Goal: Find specific page/section: Find specific page/section

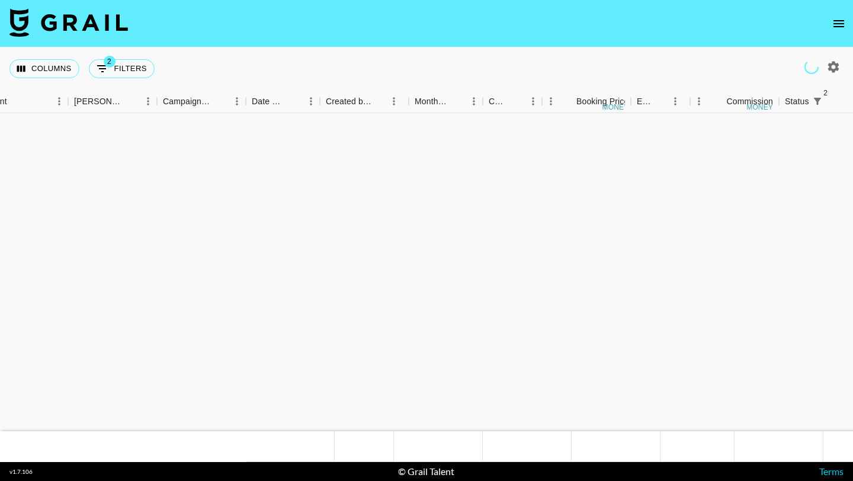
scroll to position [1112, 415]
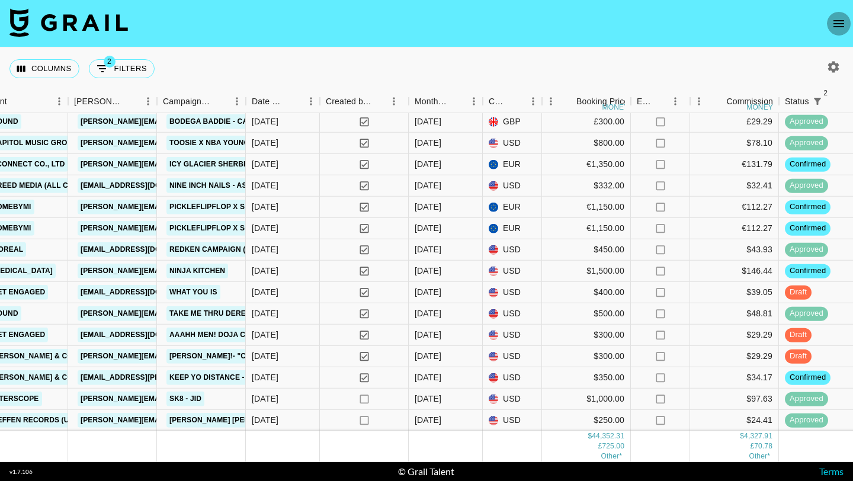
click at [836, 27] on icon "open drawer" at bounding box center [839, 24] width 14 height 14
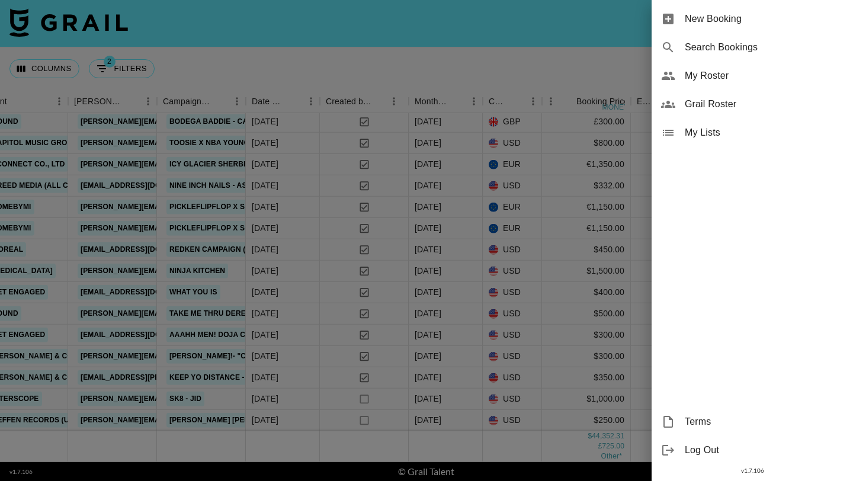
click at [712, 75] on span "My Roster" at bounding box center [764, 76] width 159 height 14
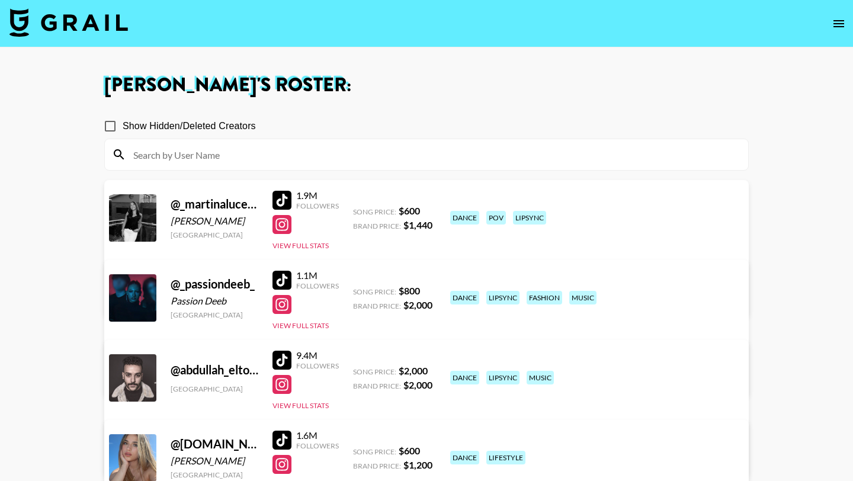
click at [255, 153] on input at bounding box center [433, 154] width 615 height 19
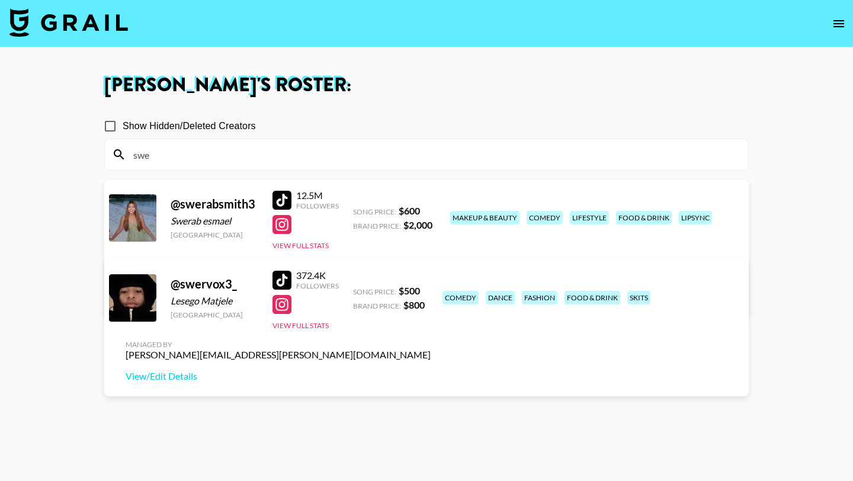
type input "swe"
click at [283, 277] on div at bounding box center [282, 280] width 19 height 19
click at [209, 155] on input "swe" at bounding box center [433, 154] width 615 height 19
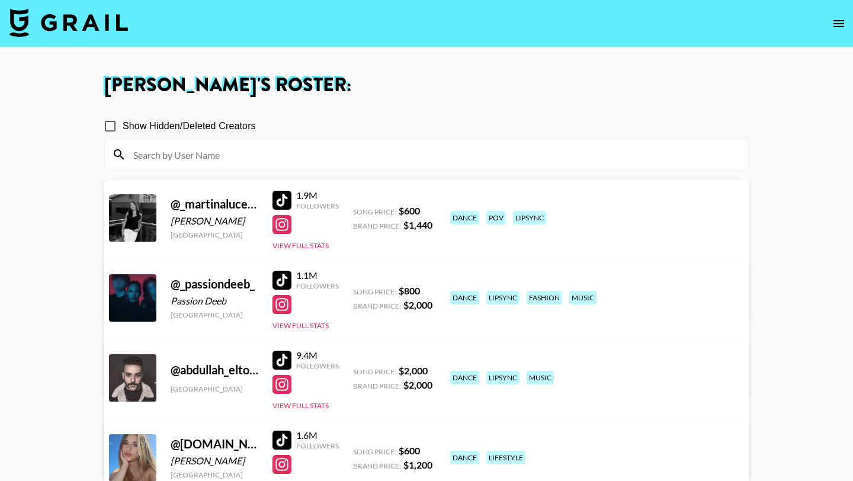
click at [71, 14] on img at bounding box center [68, 22] width 119 height 28
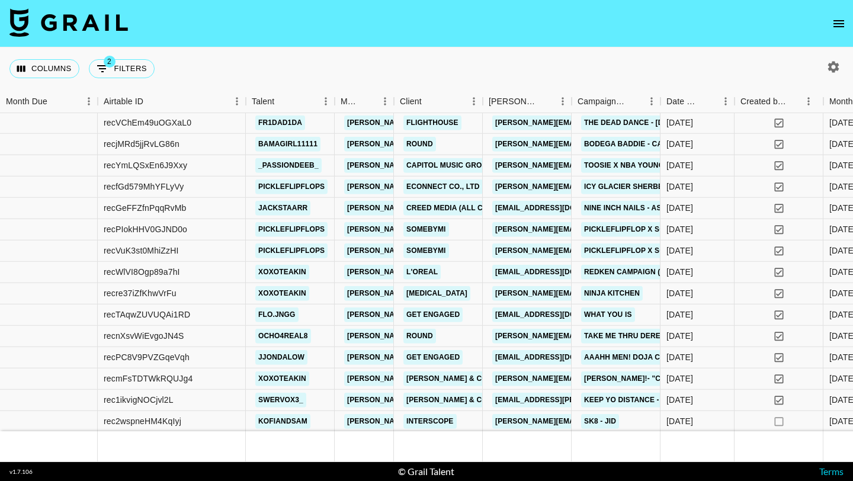
scroll to position [1112, 0]
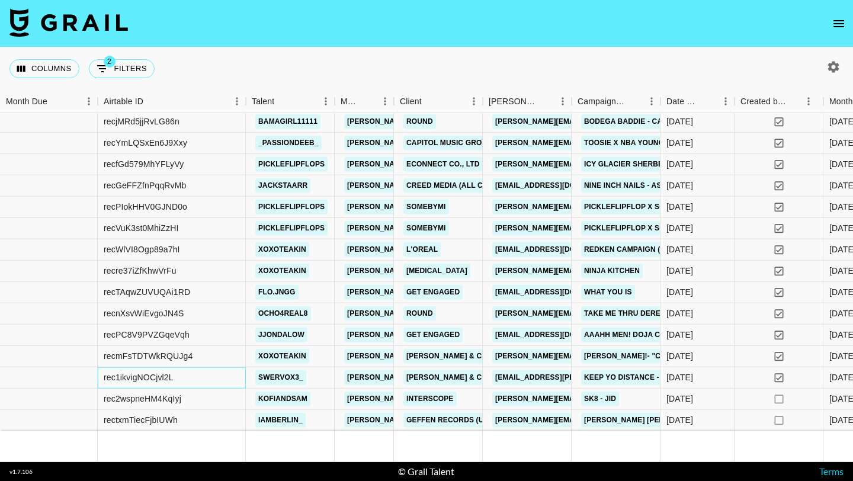
click at [236, 378] on div "rec1ikvigNOCjvl2L" at bounding box center [172, 377] width 148 height 21
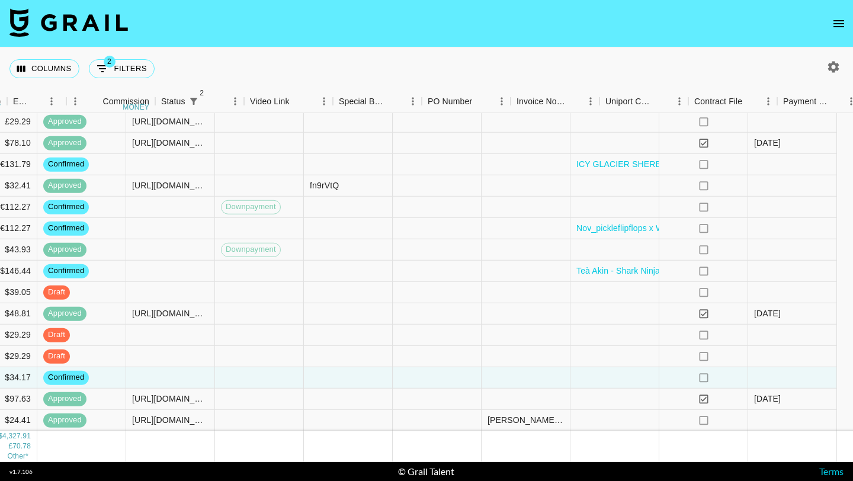
scroll to position [1112, 1277]
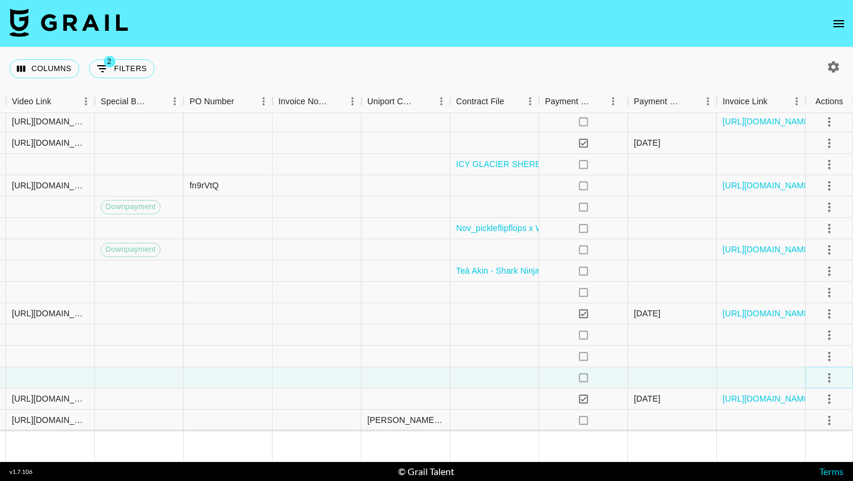
click at [834, 377] on icon "select merge strategy" at bounding box center [830, 377] width 14 height 14
click at [818, 309] on li "Draft Created" at bounding box center [814, 309] width 77 height 21
click at [735, 381] on div at bounding box center [761, 377] width 89 height 21
click at [740, 247] on link "[URL][DOMAIN_NAME]" at bounding box center [767, 250] width 89 height 12
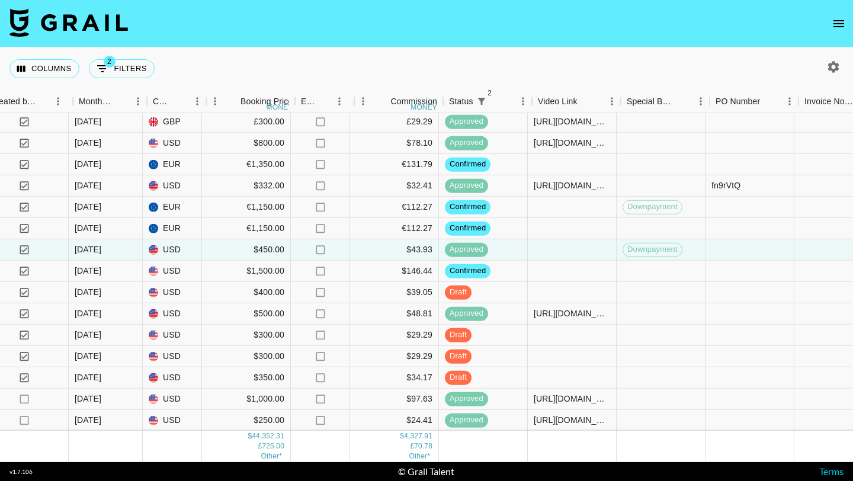
scroll to position [1112, 751]
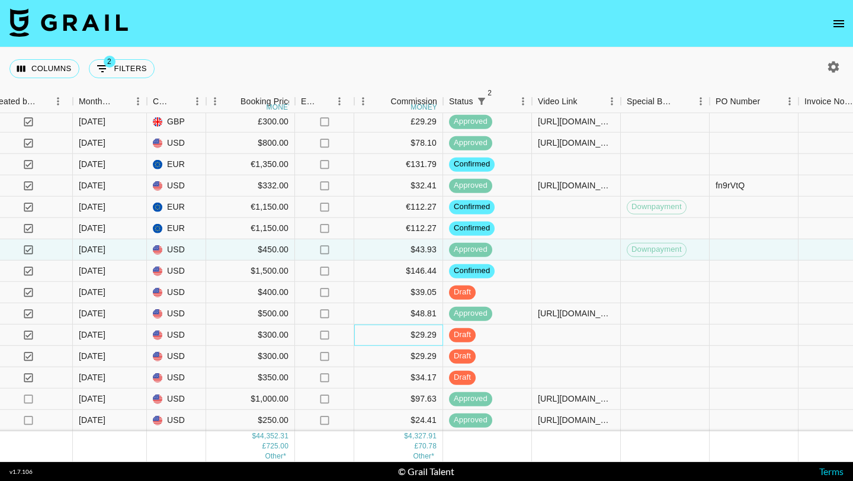
click at [396, 328] on div "$29.29" at bounding box center [398, 335] width 89 height 21
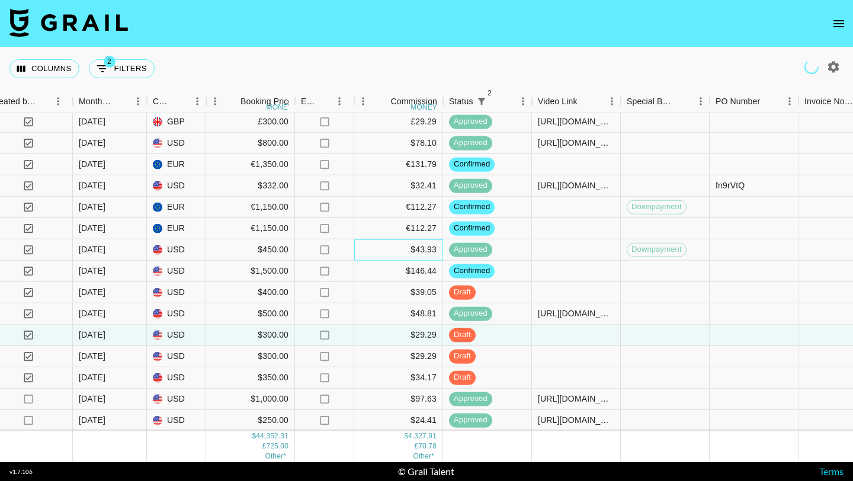
click at [377, 250] on div "$43.93" at bounding box center [398, 249] width 89 height 21
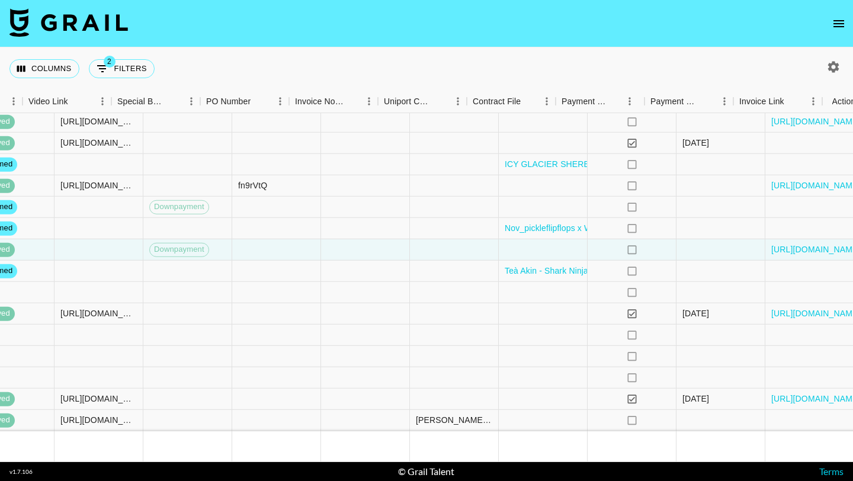
scroll to position [1112, 1277]
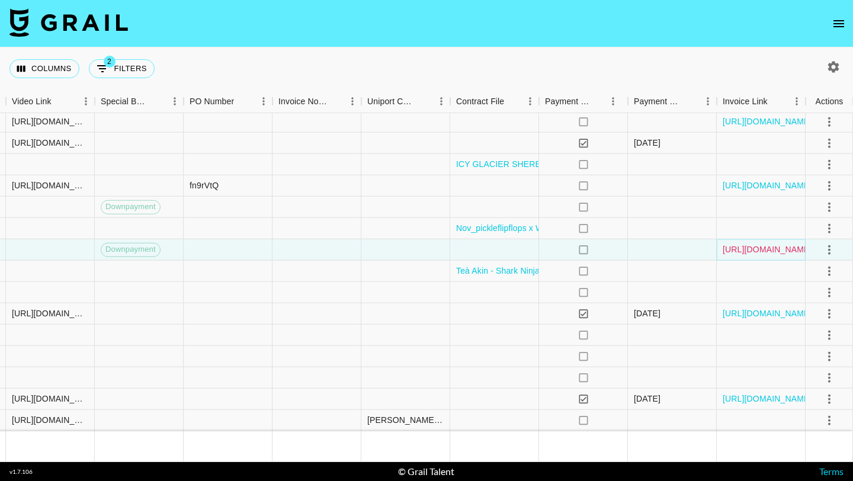
click at [745, 251] on link "[URL][DOMAIN_NAME]" at bounding box center [767, 250] width 89 height 12
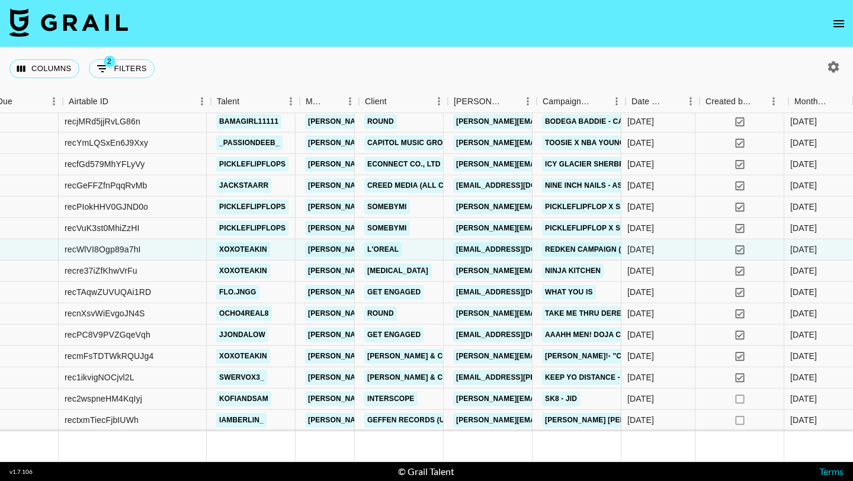
scroll to position [1112, 35]
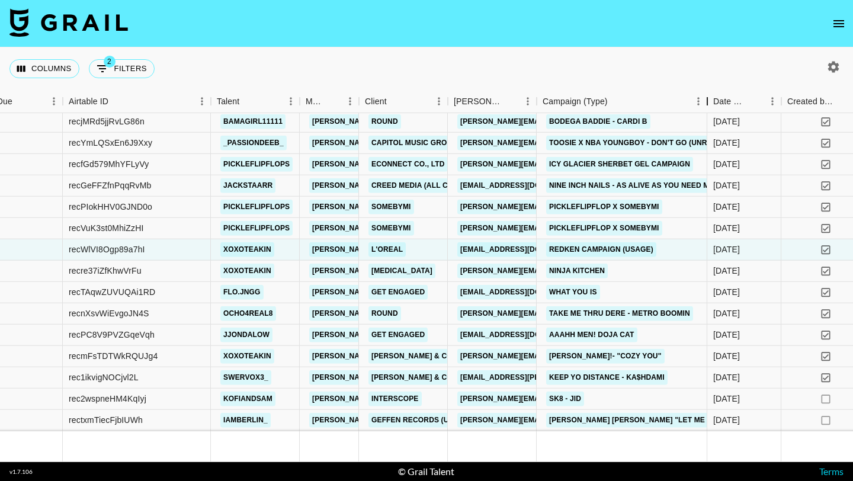
drag, startPoint x: 629, startPoint y: 104, endPoint x: 714, endPoint y: 104, distance: 84.2
click at [714, 104] on div "Campaign (Type)" at bounding box center [708, 101] width 14 height 23
drag, startPoint x: 153, startPoint y: 248, endPoint x: 65, endPoint y: 251, distance: 89.0
click at [65, 251] on div "recWlVI8Ogp89a7hI" at bounding box center [137, 249] width 148 height 21
copy div "recWlVI8Ogp89a7hI"
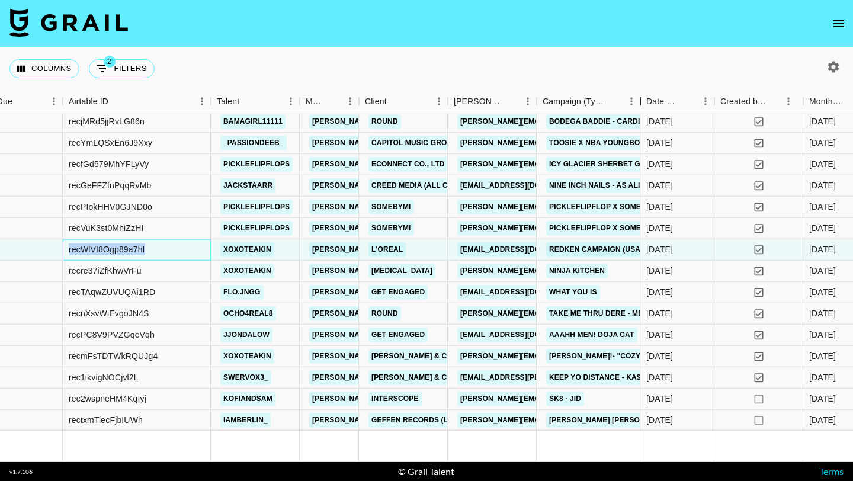
drag, startPoint x: 626, startPoint y: 102, endPoint x: 671, endPoint y: 102, distance: 45.0
click at [648, 102] on div "Campaign (Type)" at bounding box center [641, 101] width 14 height 23
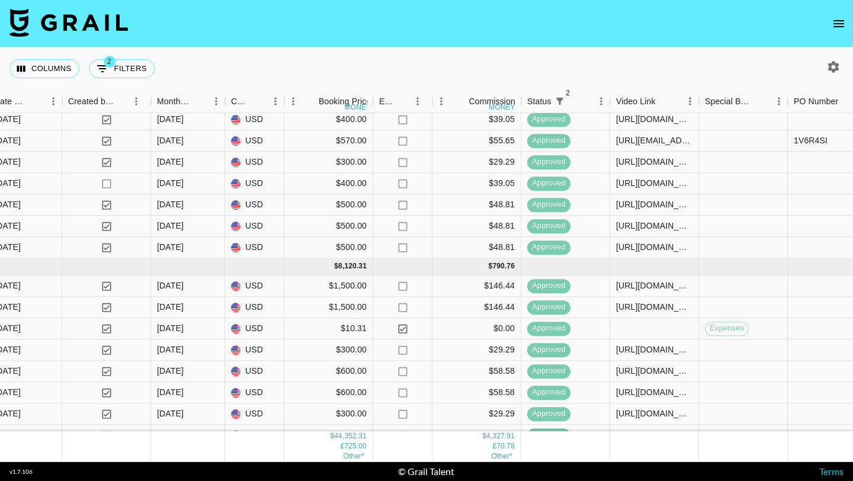
scroll to position [520, 673]
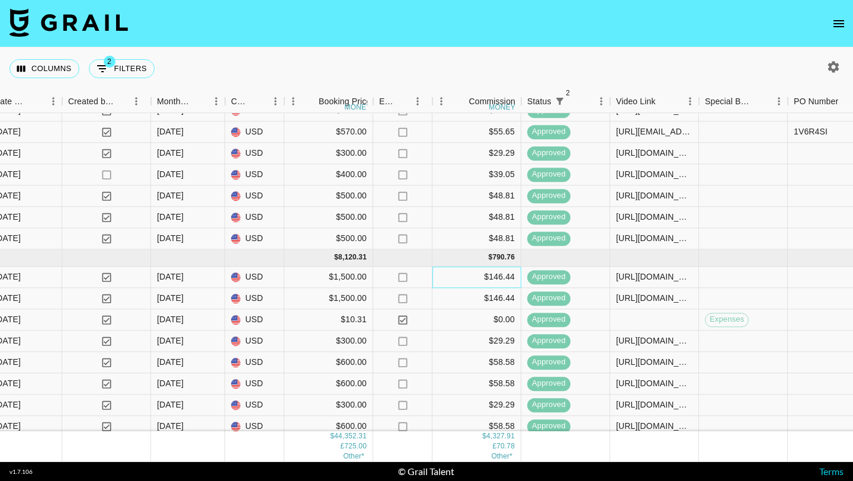
click at [447, 276] on div "$146.44" at bounding box center [477, 277] width 89 height 21
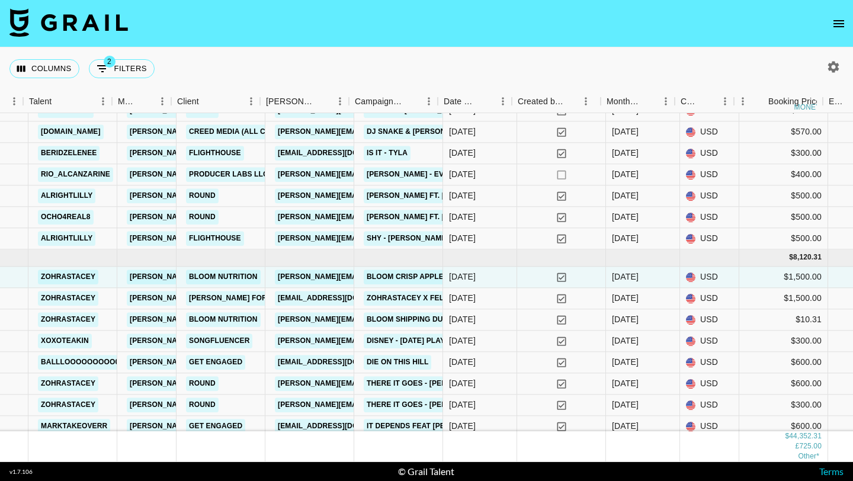
scroll to position [520, 216]
click at [535, 297] on div "yes" at bounding box center [563, 298] width 89 height 21
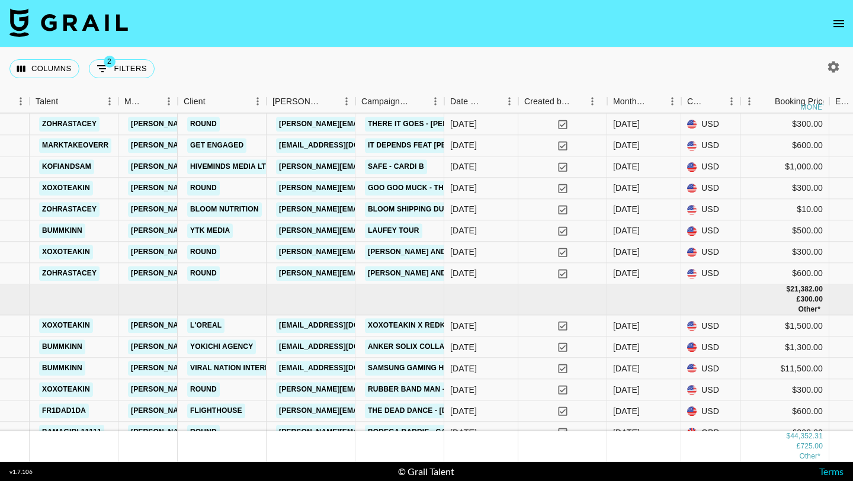
scroll to position [802, 216]
click at [526, 329] on div "yes" at bounding box center [563, 325] width 89 height 21
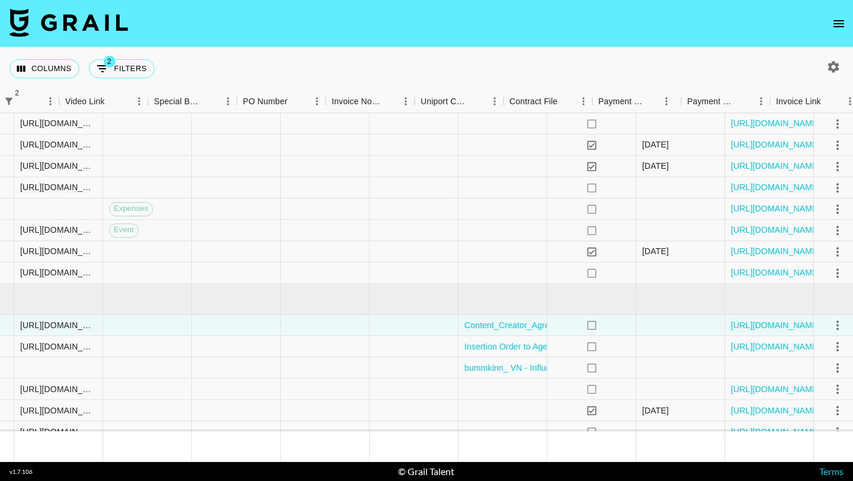
scroll to position [802, 1277]
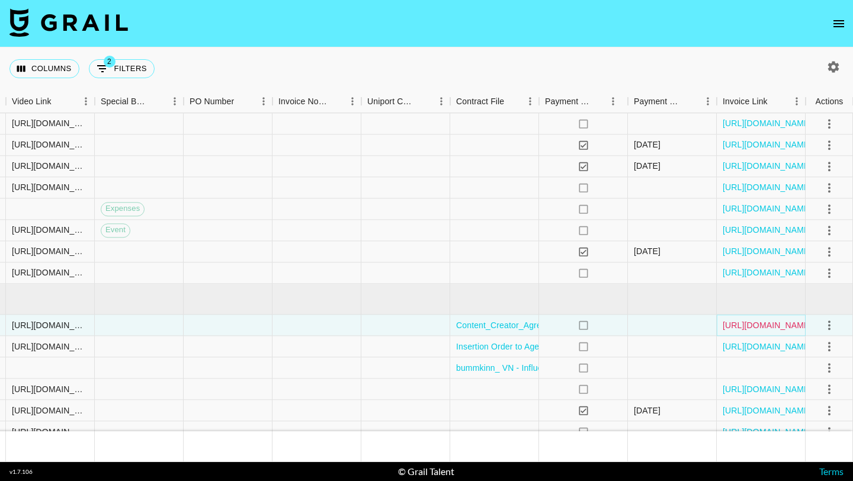
click at [740, 327] on link "[URL][DOMAIN_NAME]" at bounding box center [767, 325] width 89 height 12
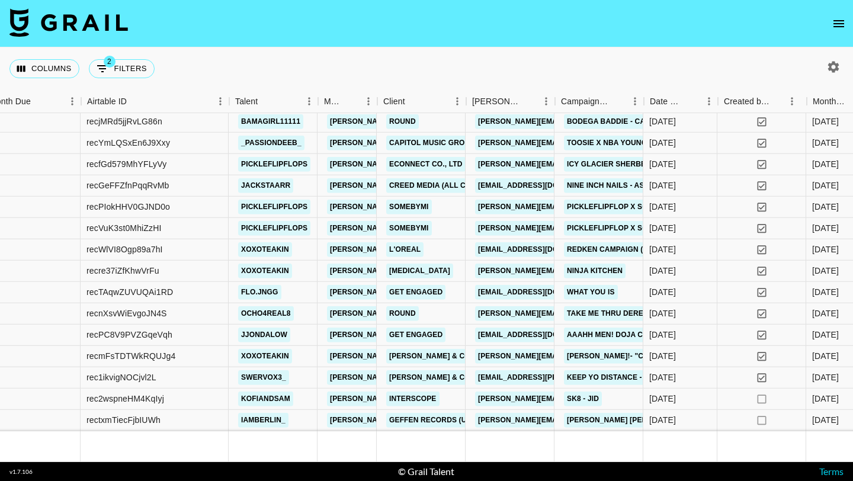
scroll to position [1112, 17]
click at [53, 250] on div at bounding box center [32, 249] width 98 height 21
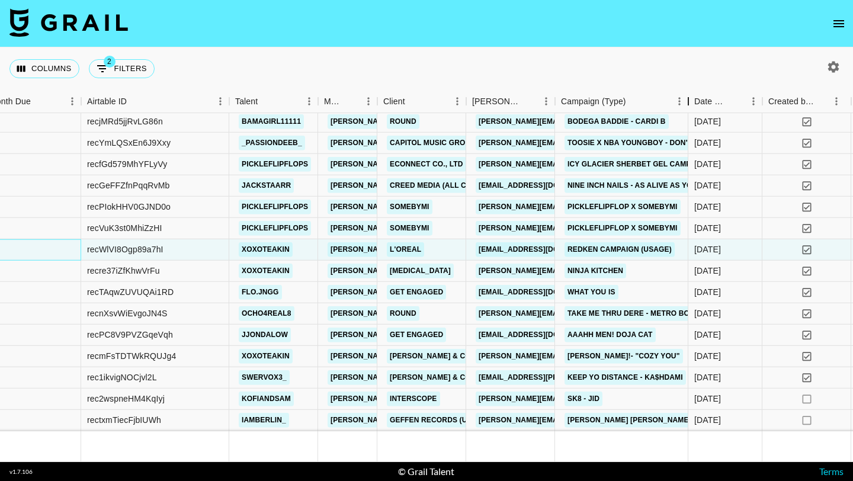
drag, startPoint x: 645, startPoint y: 100, endPoint x: 690, endPoint y: 103, distance: 44.5
click at [690, 103] on div "Campaign (Type)" at bounding box center [689, 101] width 14 height 23
click at [205, 248] on div "recWlVI8Ogp89a7hI" at bounding box center [155, 249] width 148 height 21
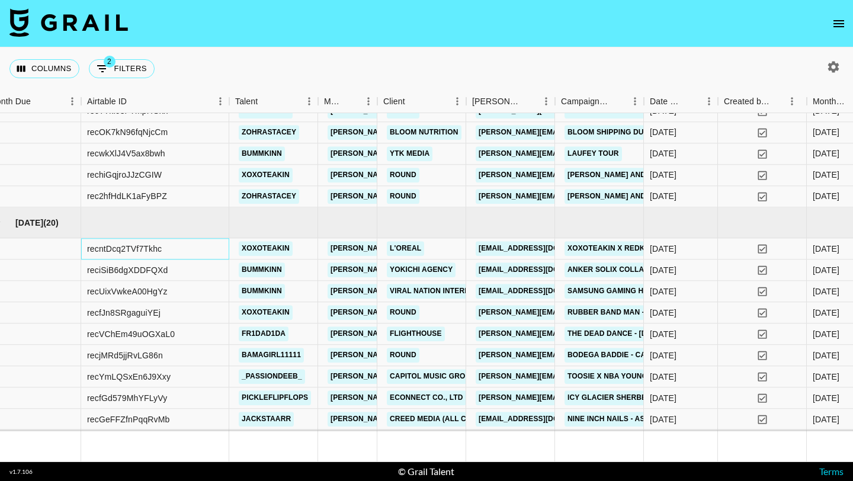
click at [188, 251] on div "recntDcq2TVf7Tkhc" at bounding box center [155, 249] width 148 height 21
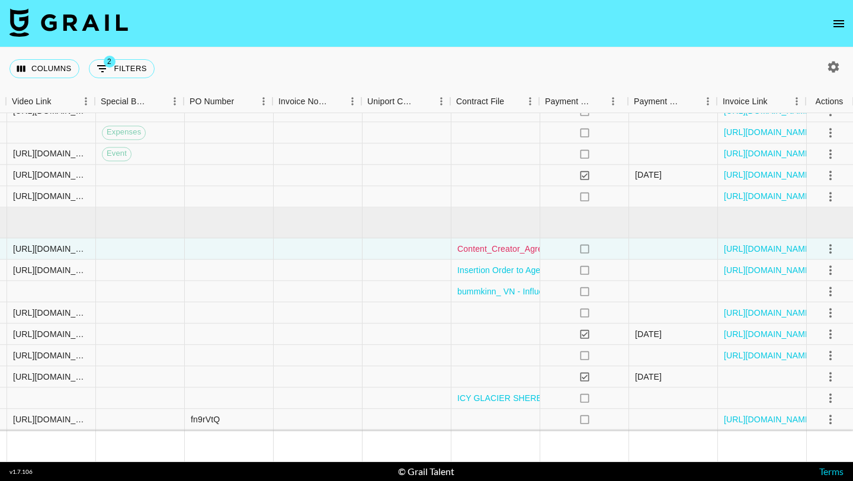
scroll to position [878, 1277]
click at [727, 250] on link "[URL][DOMAIN_NAME]" at bounding box center [767, 249] width 89 height 12
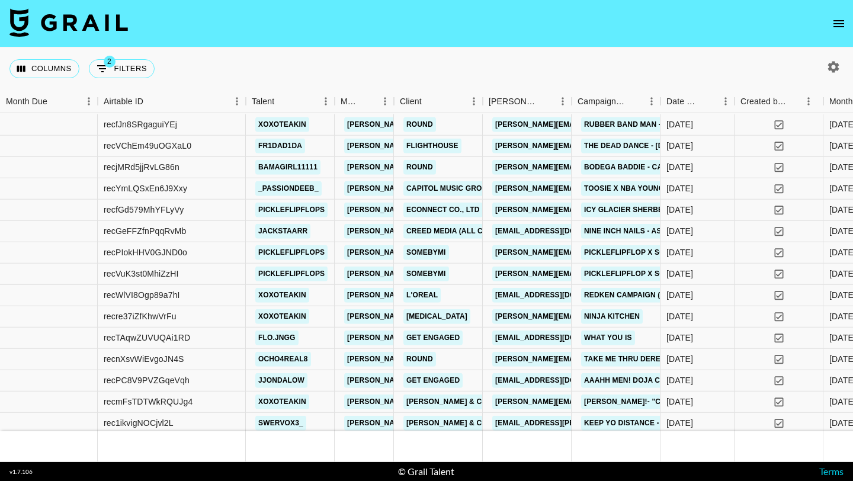
scroll to position [1066, 0]
click at [199, 293] on div "recWlVI8Ogp89a7hI" at bounding box center [172, 296] width 148 height 21
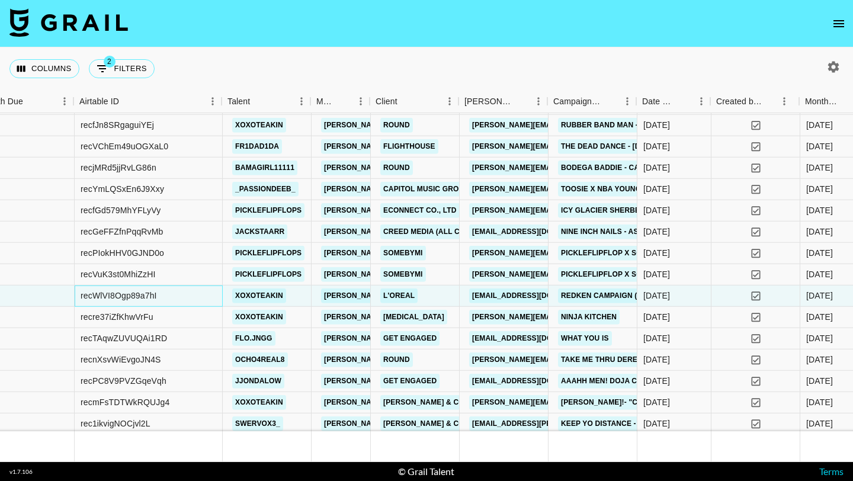
scroll to position [1066, 25]
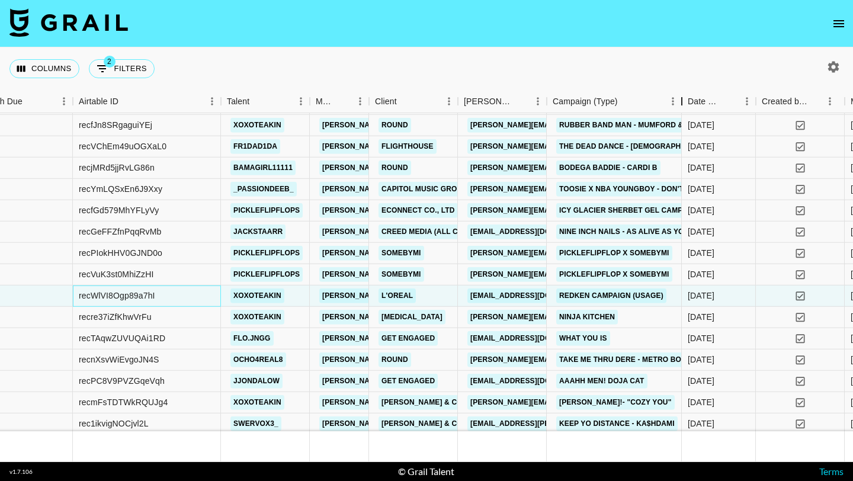
drag, startPoint x: 632, startPoint y: 100, endPoint x: 679, endPoint y: 97, distance: 46.4
click at [679, 97] on div "Campaign (Type)" at bounding box center [682, 101] width 14 height 23
click at [191, 297] on div "recWlVI8Ogp89a7hI" at bounding box center [147, 296] width 148 height 21
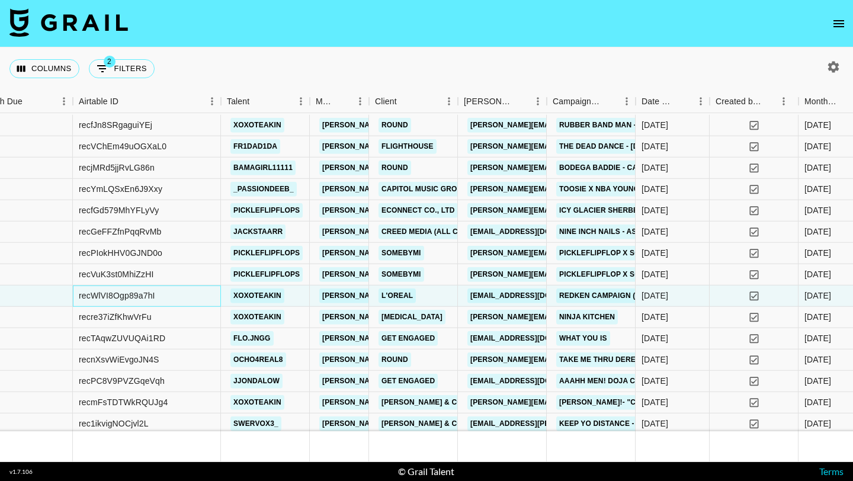
scroll to position [1112, 25]
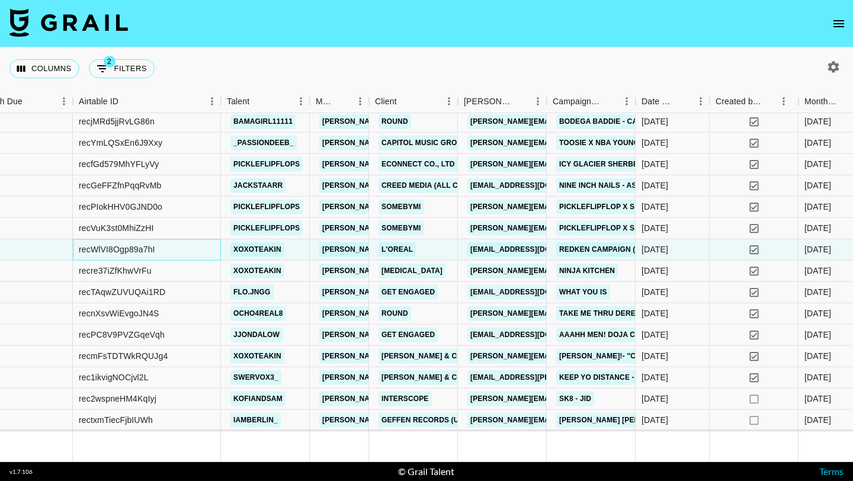
click at [188, 247] on div "recWlVI8Ogp89a7hI" at bounding box center [147, 249] width 148 height 21
click at [187, 268] on div "recre37iZfKhwVrFu" at bounding box center [147, 271] width 148 height 21
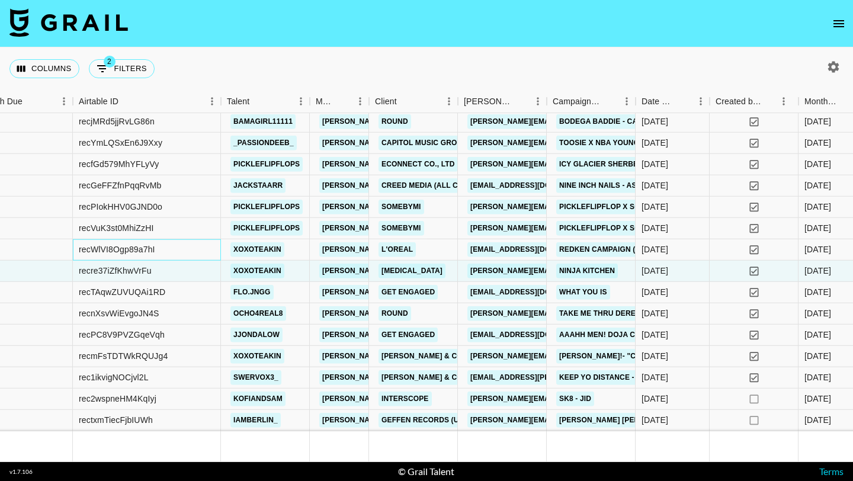
click at [183, 251] on div "recWlVI8Ogp89a7hI" at bounding box center [147, 249] width 148 height 21
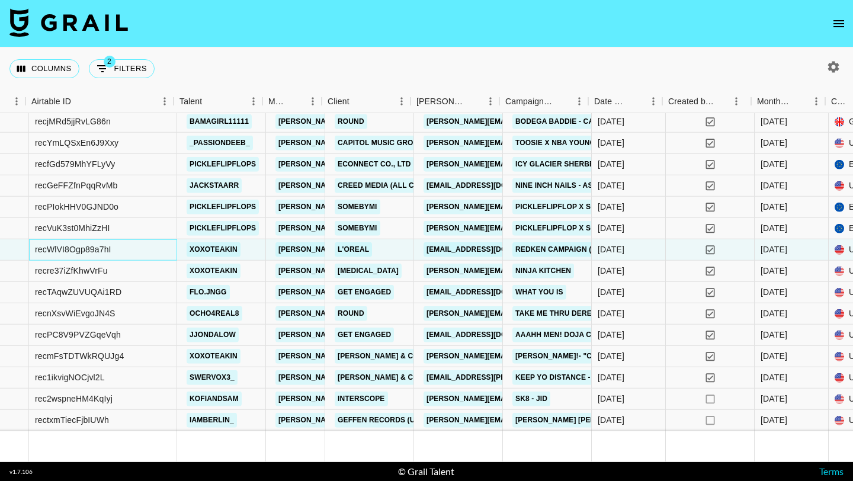
scroll to position [1112, 72]
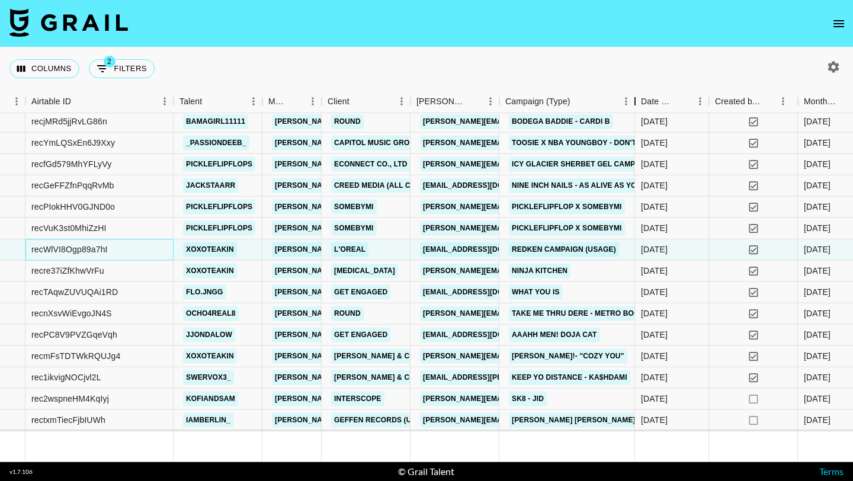
drag, startPoint x: 591, startPoint y: 103, endPoint x: 638, endPoint y: 103, distance: 47.4
click at [638, 103] on div "Campaign (Type)" at bounding box center [635, 101] width 14 height 23
click at [150, 248] on div "recWlVI8Ogp89a7hI" at bounding box center [99, 249] width 148 height 21
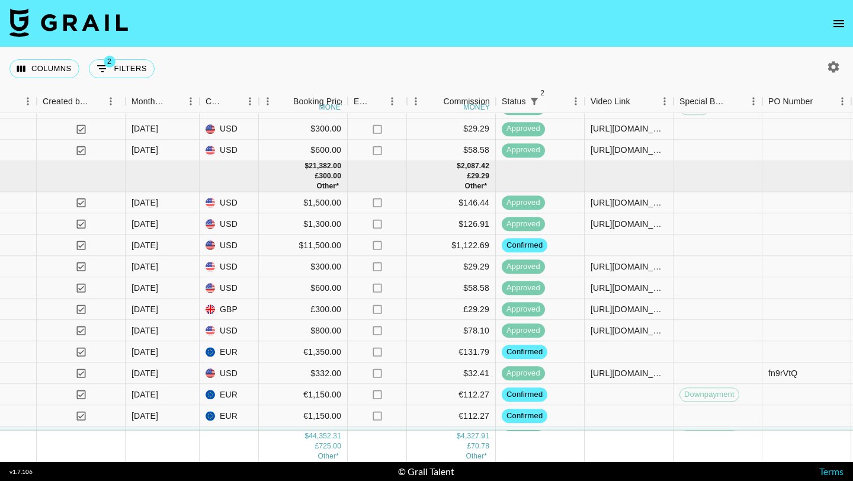
scroll to position [923, 698]
click at [838, 24] on icon "open drawer" at bounding box center [839, 24] width 14 height 14
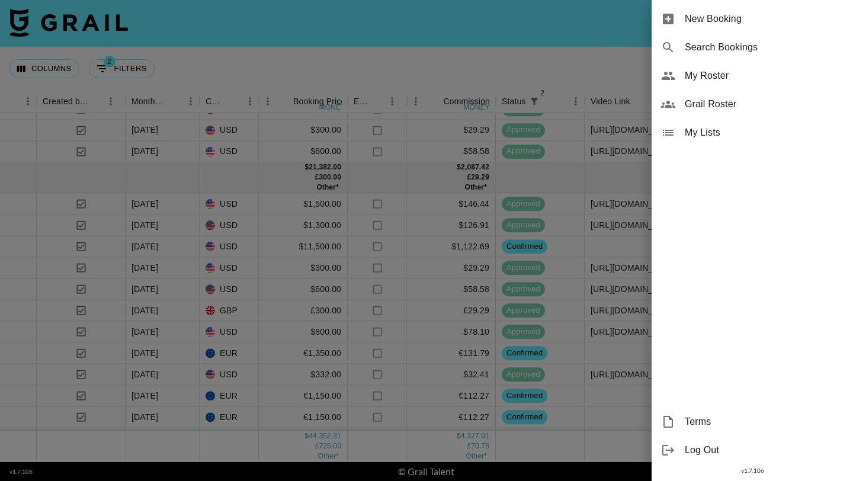
click at [705, 76] on span "My Roster" at bounding box center [764, 76] width 159 height 14
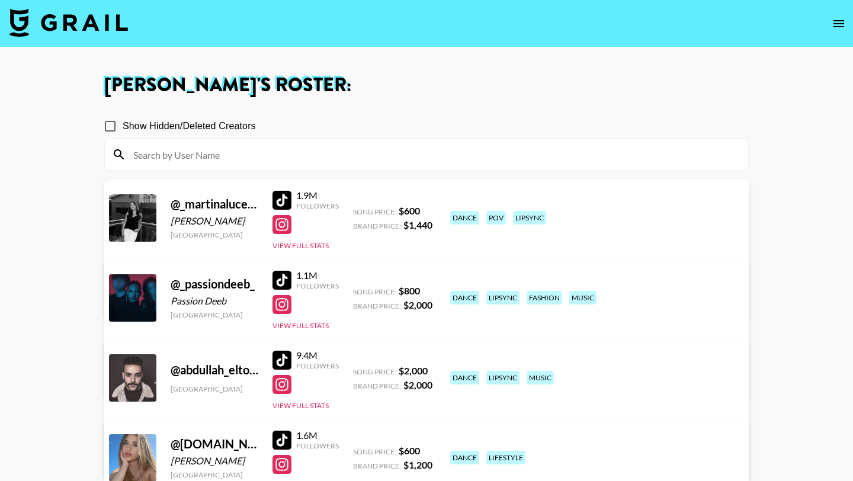
click at [319, 159] on input at bounding box center [433, 154] width 615 height 19
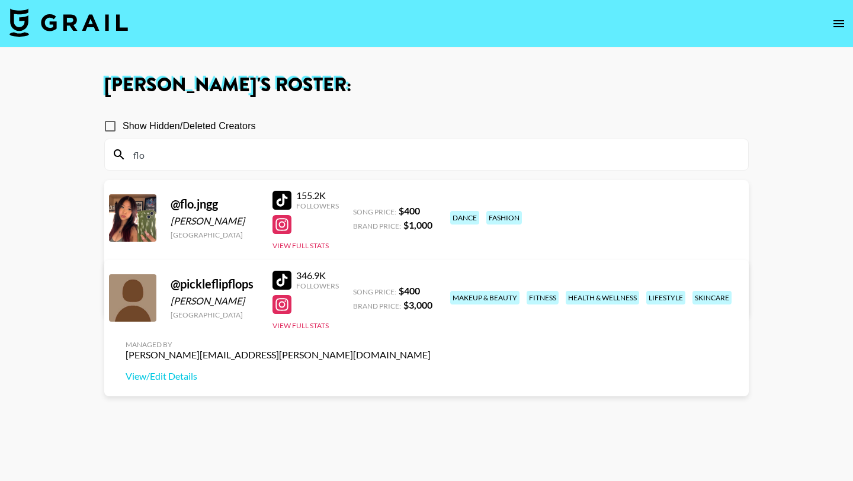
click at [286, 195] on div at bounding box center [282, 200] width 19 height 19
click at [162, 162] on input "flo" at bounding box center [433, 154] width 615 height 19
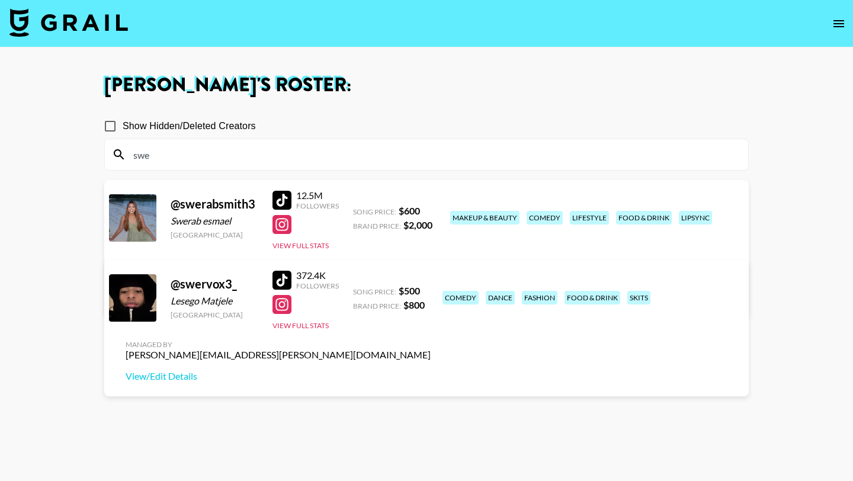
type input "swe"
click at [280, 283] on div at bounding box center [282, 280] width 19 height 19
click at [254, 152] on input "swe" at bounding box center [433, 154] width 615 height 19
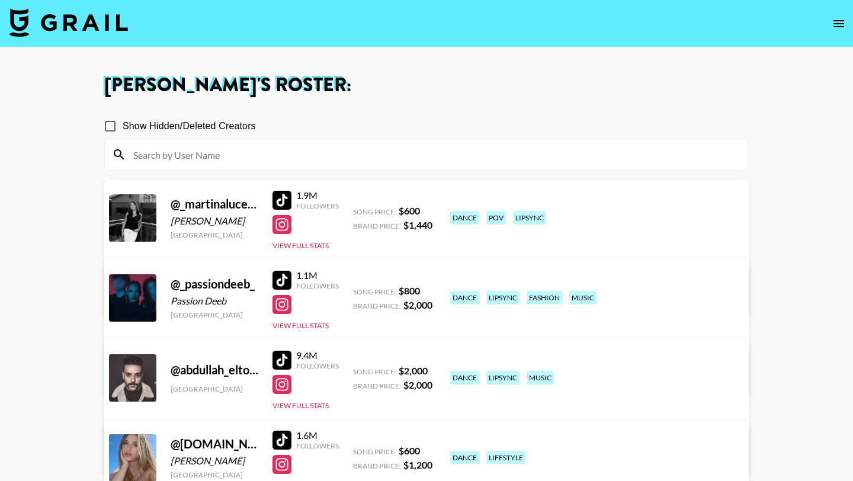
click at [287, 279] on div at bounding box center [282, 280] width 19 height 19
click at [88, 30] on img at bounding box center [68, 22] width 119 height 28
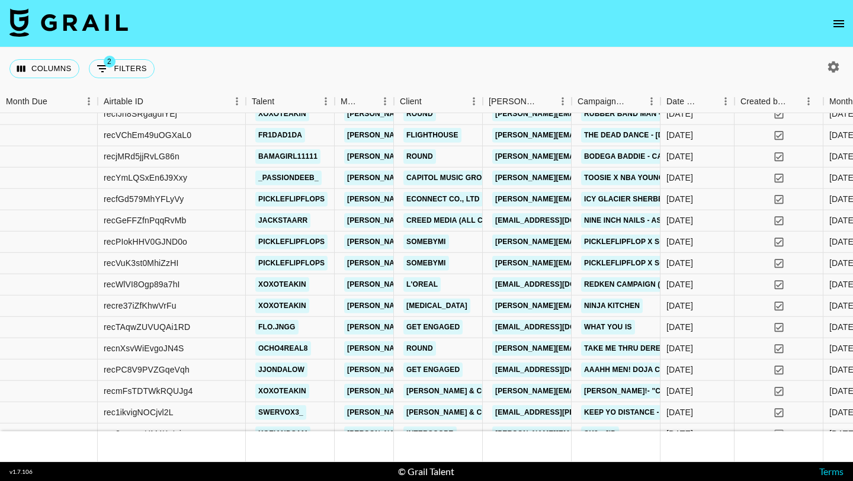
scroll to position [1069, 0]
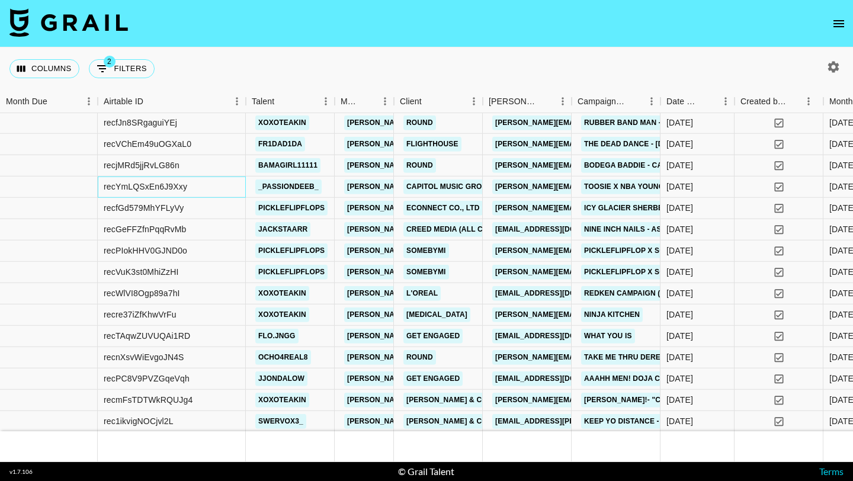
click at [196, 183] on div "recYmLQSxEn6J9Xxy" at bounding box center [172, 187] width 148 height 21
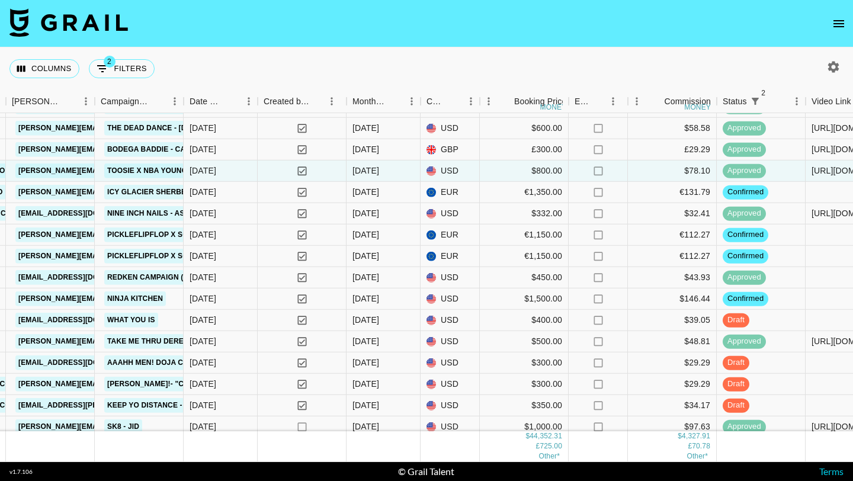
scroll to position [1112, 477]
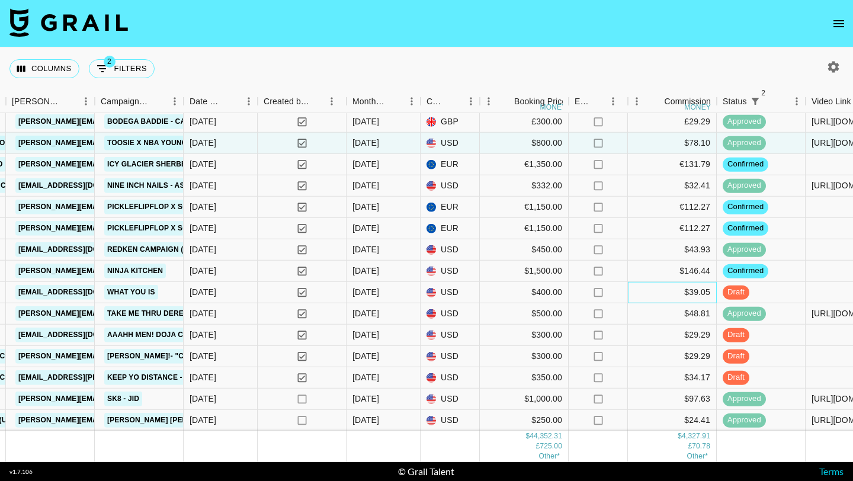
click at [663, 290] on div "$39.05" at bounding box center [672, 292] width 89 height 21
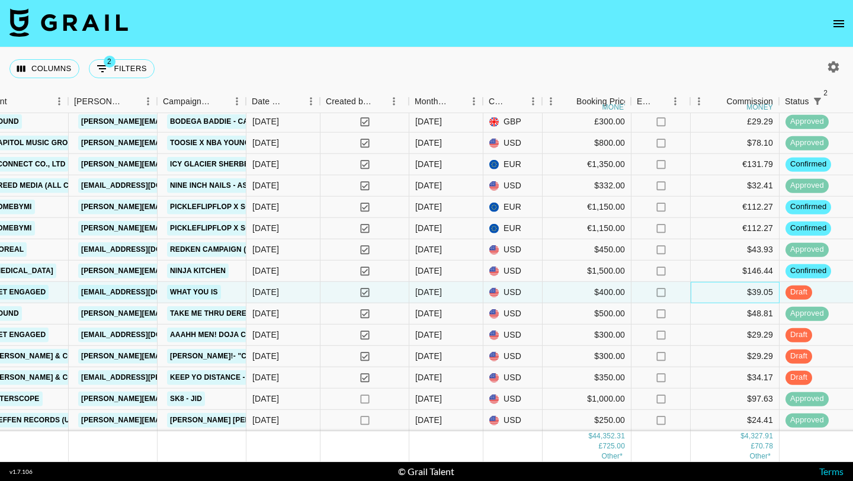
scroll to position [1112, 415]
click at [698, 336] on div "$29.29" at bounding box center [734, 335] width 89 height 21
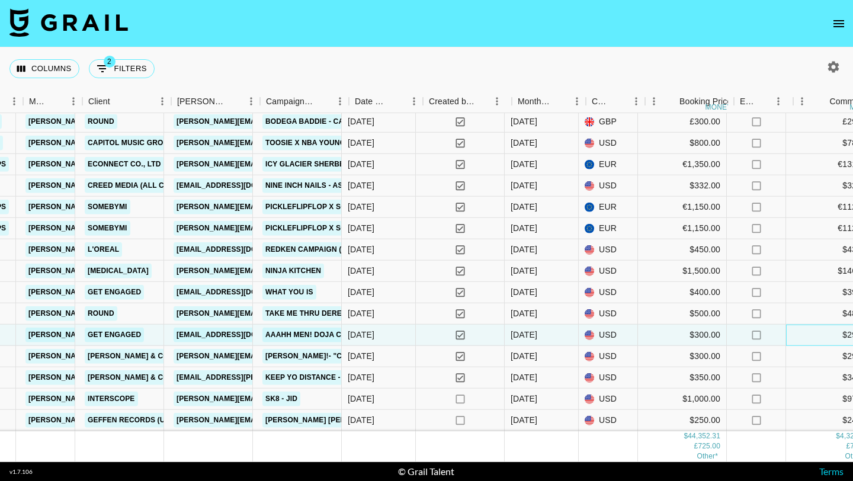
scroll to position [1112, 319]
